Goal: Transaction & Acquisition: Book appointment/travel/reservation

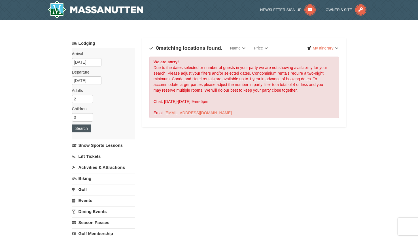
click at [84, 128] on button "Search" at bounding box center [81, 129] width 19 height 8
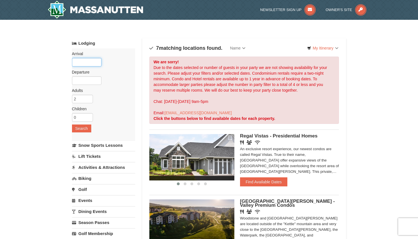
click at [93, 63] on input "text" at bounding box center [86, 62] width 29 height 9
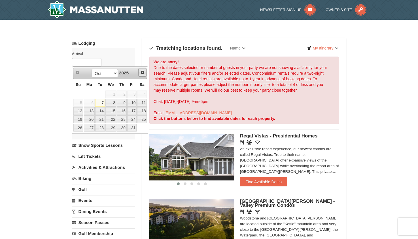
click at [142, 71] on span "Next" at bounding box center [142, 72] width 5 height 5
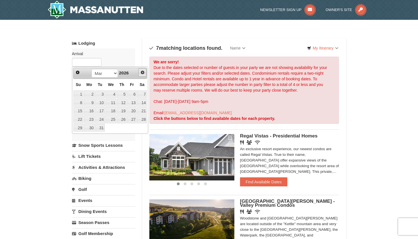
click at [142, 71] on span "Next" at bounding box center [142, 72] width 5 height 5
click at [78, 74] on span "Prev" at bounding box center [77, 72] width 5 height 5
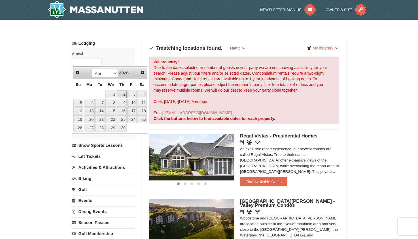
click at [124, 95] on link "2" at bounding box center [122, 95] width 10 height 8
type input "04/02/2026"
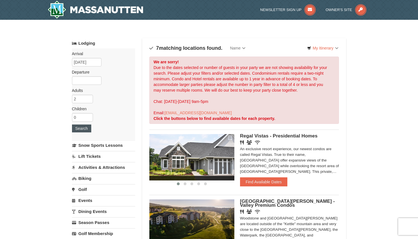
click at [84, 128] on button "Search" at bounding box center [81, 129] width 19 height 8
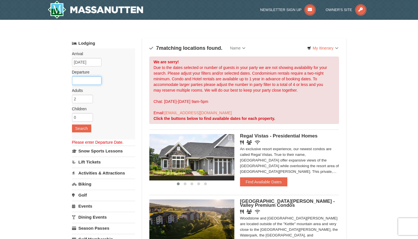
click at [97, 82] on input "text" at bounding box center [86, 81] width 29 height 9
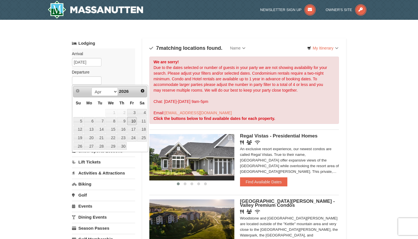
click at [133, 119] on link "10" at bounding box center [132, 121] width 10 height 8
type input "04/10/2026"
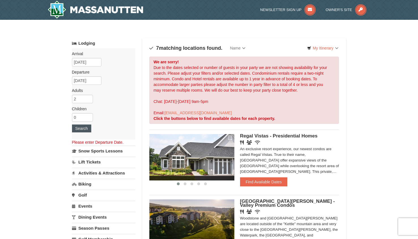
click at [84, 129] on button "Search" at bounding box center [81, 129] width 19 height 8
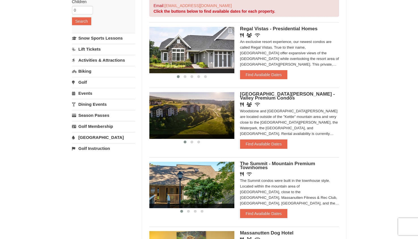
scroll to position [109, 0]
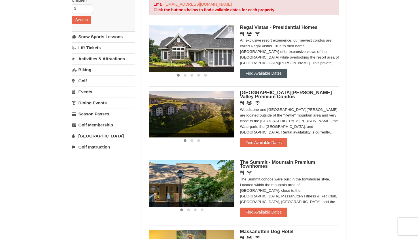
click at [262, 72] on button "Find Available Dates" at bounding box center [263, 73] width 47 height 9
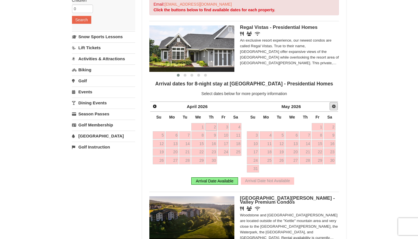
click at [334, 107] on span "Next" at bounding box center [334, 106] width 5 height 5
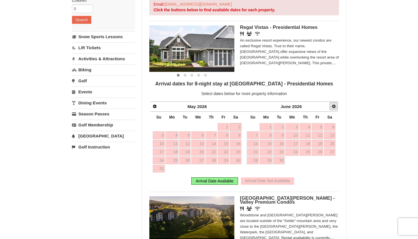
click at [332, 109] on link "Next" at bounding box center [334, 106] width 9 height 9
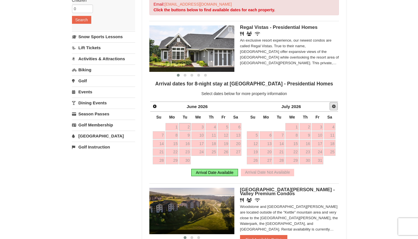
click at [335, 107] on span "Next" at bounding box center [334, 106] width 5 height 5
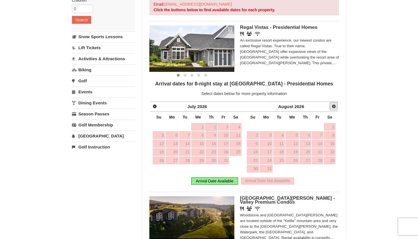
click at [335, 107] on span "Next" at bounding box center [334, 106] width 5 height 5
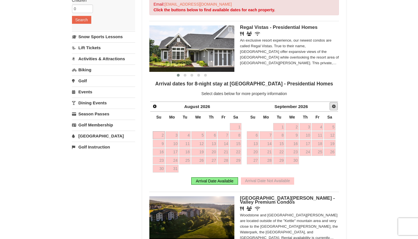
click at [335, 107] on span "Next" at bounding box center [334, 106] width 5 height 5
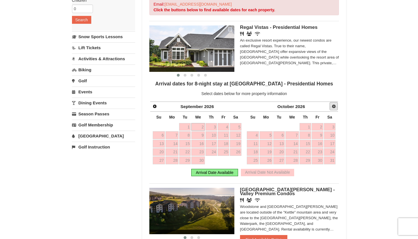
click at [335, 107] on span "Next" at bounding box center [334, 106] width 5 height 5
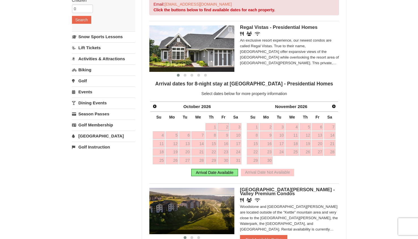
click at [335, 107] on span "Next" at bounding box center [334, 106] width 5 height 5
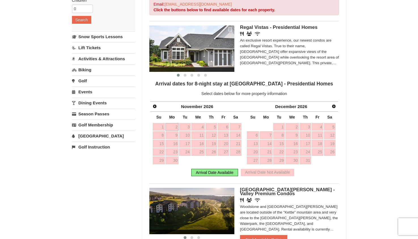
click at [335, 107] on span "Next" at bounding box center [334, 106] width 5 height 5
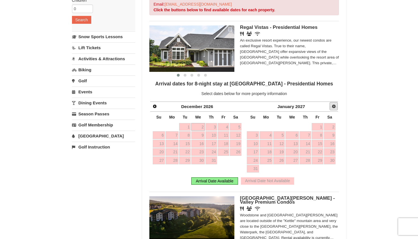
click at [335, 107] on span "Next" at bounding box center [334, 106] width 5 height 5
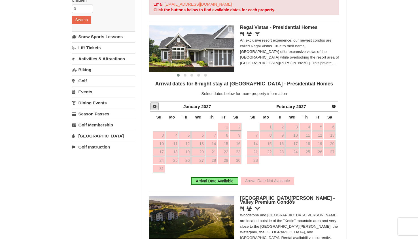
click at [154, 107] on span "Prev" at bounding box center [154, 106] width 5 height 5
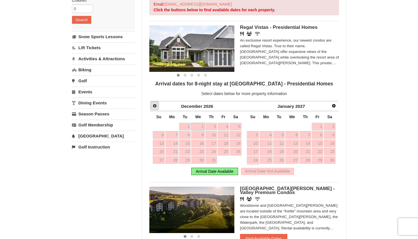
click at [154, 107] on span "Prev" at bounding box center [154, 106] width 5 height 5
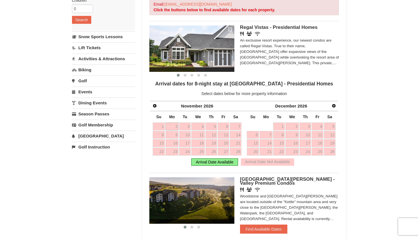
click at [154, 107] on span "Prev" at bounding box center [154, 106] width 5 height 5
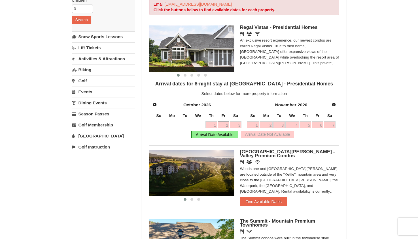
click at [154, 107] on span "Prev" at bounding box center [154, 105] width 5 height 5
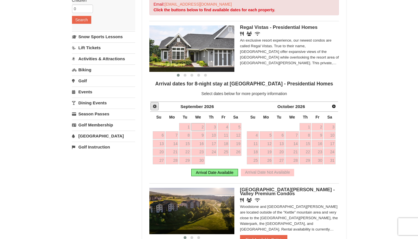
click at [154, 107] on span "Prev" at bounding box center [154, 106] width 5 height 5
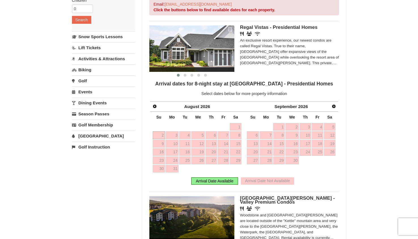
click at [154, 107] on span "Prev" at bounding box center [154, 106] width 5 height 5
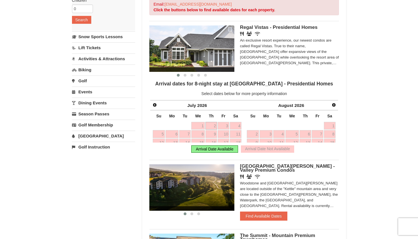
click at [154, 107] on span "Prev" at bounding box center [154, 105] width 5 height 5
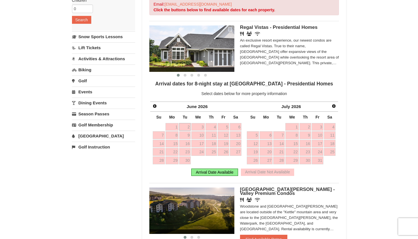
click at [154, 107] on span "Prev" at bounding box center [154, 106] width 5 height 5
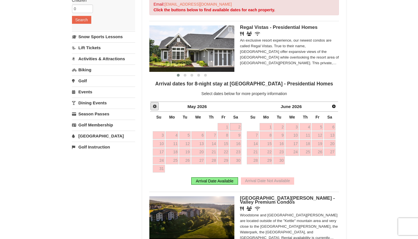
click at [154, 107] on span "Prev" at bounding box center [154, 106] width 5 height 5
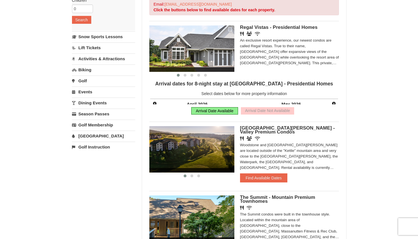
click at [154, 107] on div "Arrival dates for 8-night stay at Regal Vistas - Presidential Homes Select date…" at bounding box center [244, 99] width 190 height 37
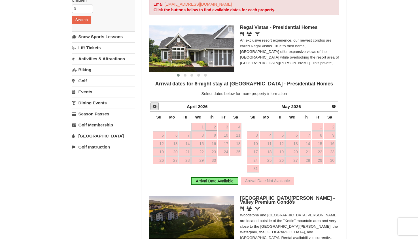
click at [154, 107] on span "Prev" at bounding box center [154, 106] width 5 height 5
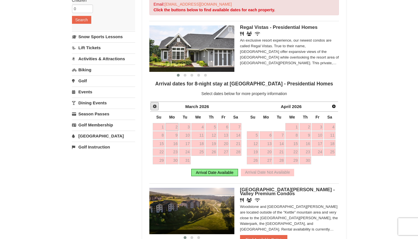
click at [154, 107] on span "Prev" at bounding box center [154, 106] width 5 height 5
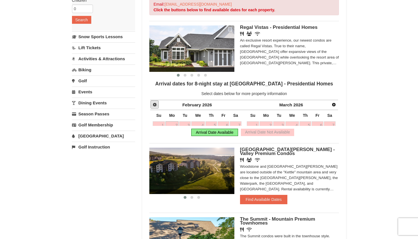
click at [154, 107] on link "Prev" at bounding box center [154, 105] width 9 height 9
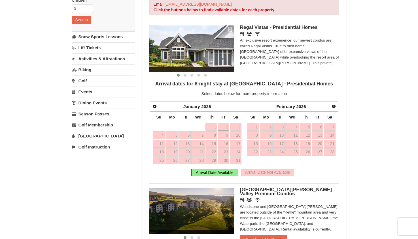
click at [154, 107] on span "Prev" at bounding box center [154, 106] width 5 height 5
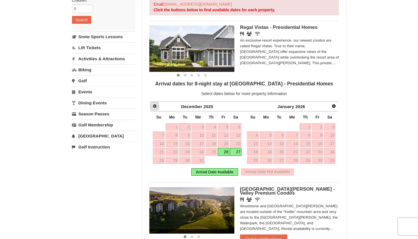
click at [154, 107] on span "Prev" at bounding box center [154, 106] width 5 height 5
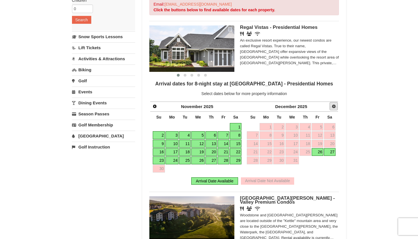
click at [336, 106] on span "Next" at bounding box center [334, 106] width 5 height 5
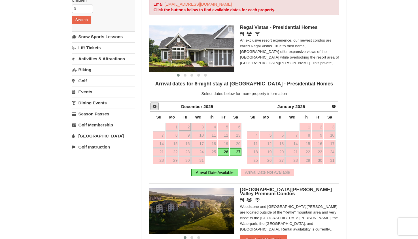
click at [154, 106] on span "Prev" at bounding box center [154, 106] width 5 height 5
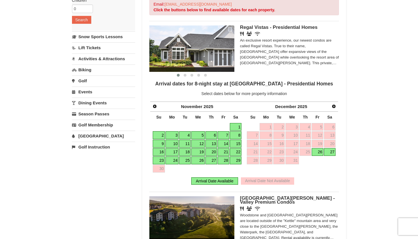
click at [173, 159] on link "24" at bounding box center [171, 161] width 13 height 8
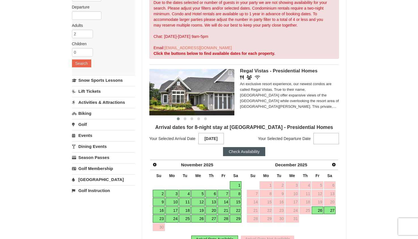
scroll to position [67, 0]
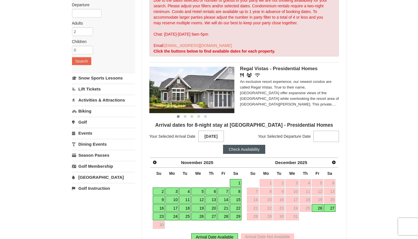
click at [318, 138] on strong at bounding box center [326, 136] width 26 height 11
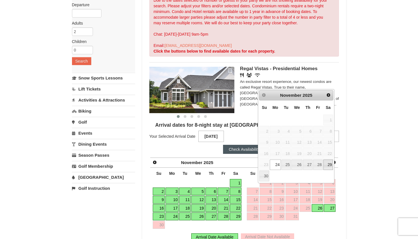
click at [328, 163] on link "29" at bounding box center [328, 165] width 10 height 11
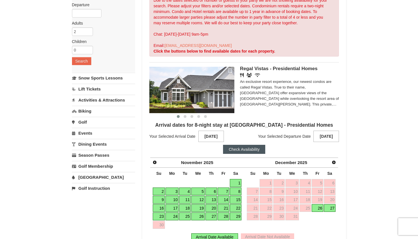
click at [247, 150] on button "Check Availability" at bounding box center [244, 149] width 42 height 9
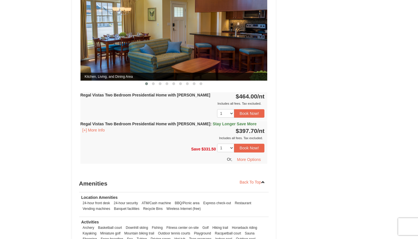
scroll to position [271, 0]
